Goal: Use online tool/utility

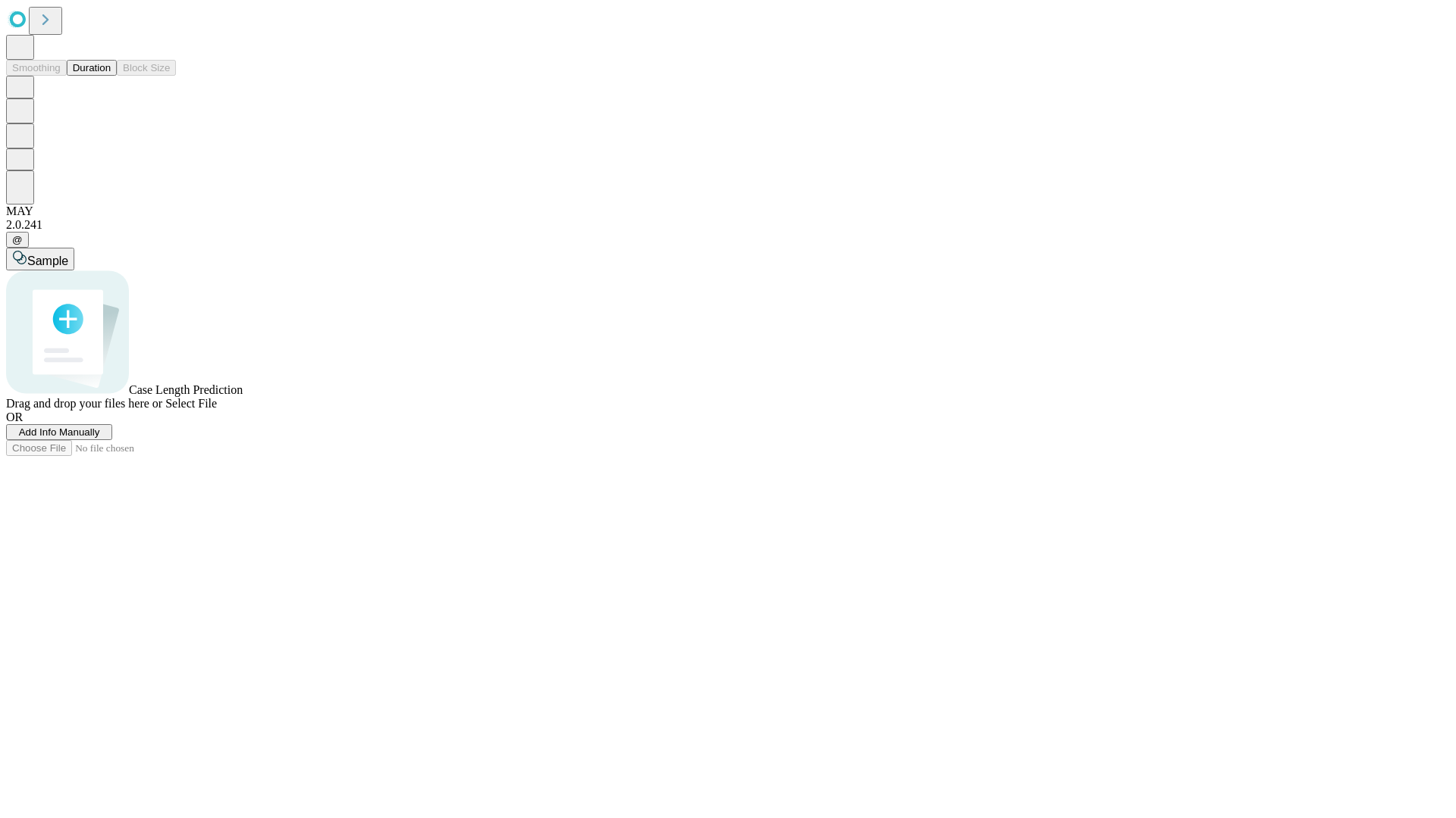
click at [217, 410] on span "Select File" at bounding box center [191, 403] width 51 height 13
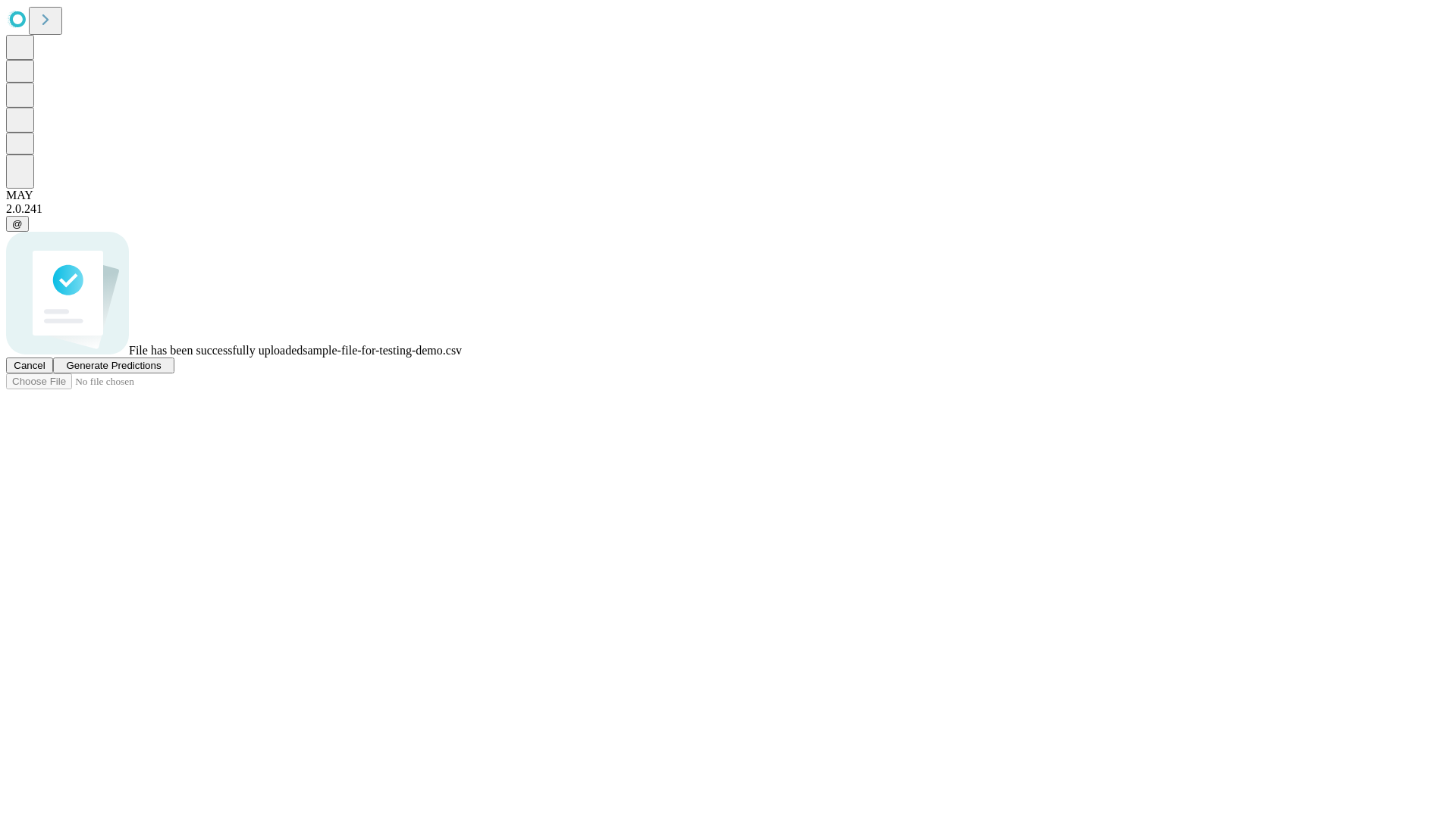
click at [161, 372] on span "Generate Predictions" at bounding box center [112, 366] width 95 height 11
